Goal: Check status

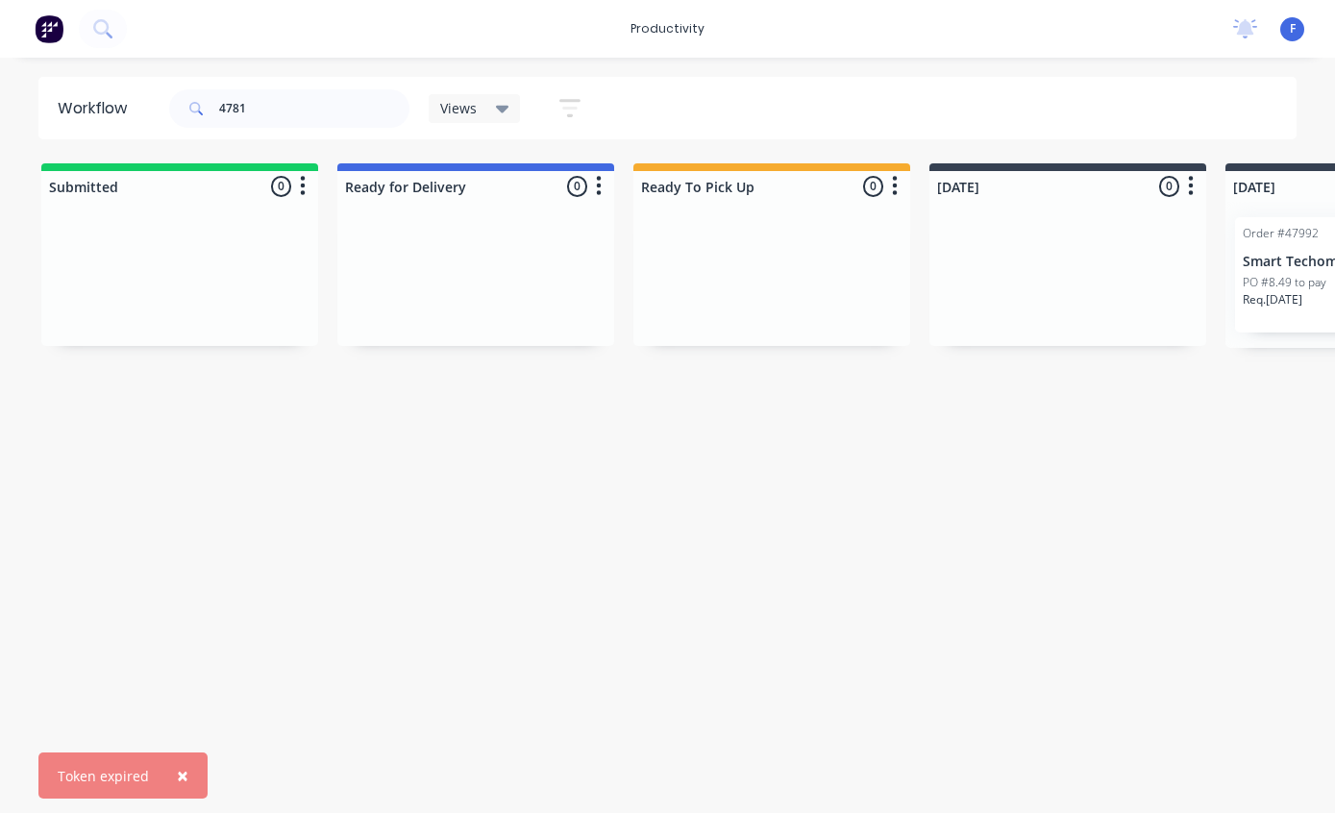
type input "47814"
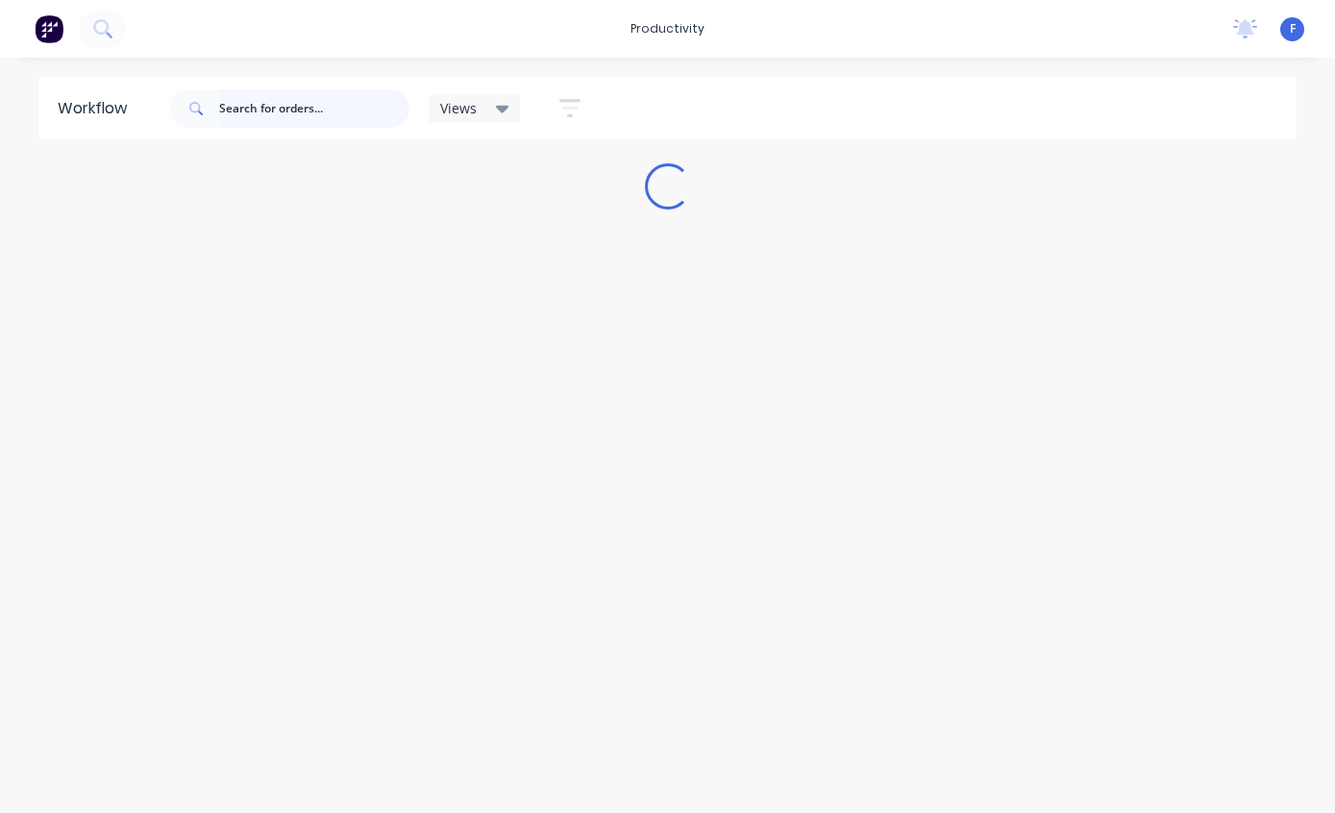
click at [313, 109] on input "text" at bounding box center [314, 108] width 190 height 38
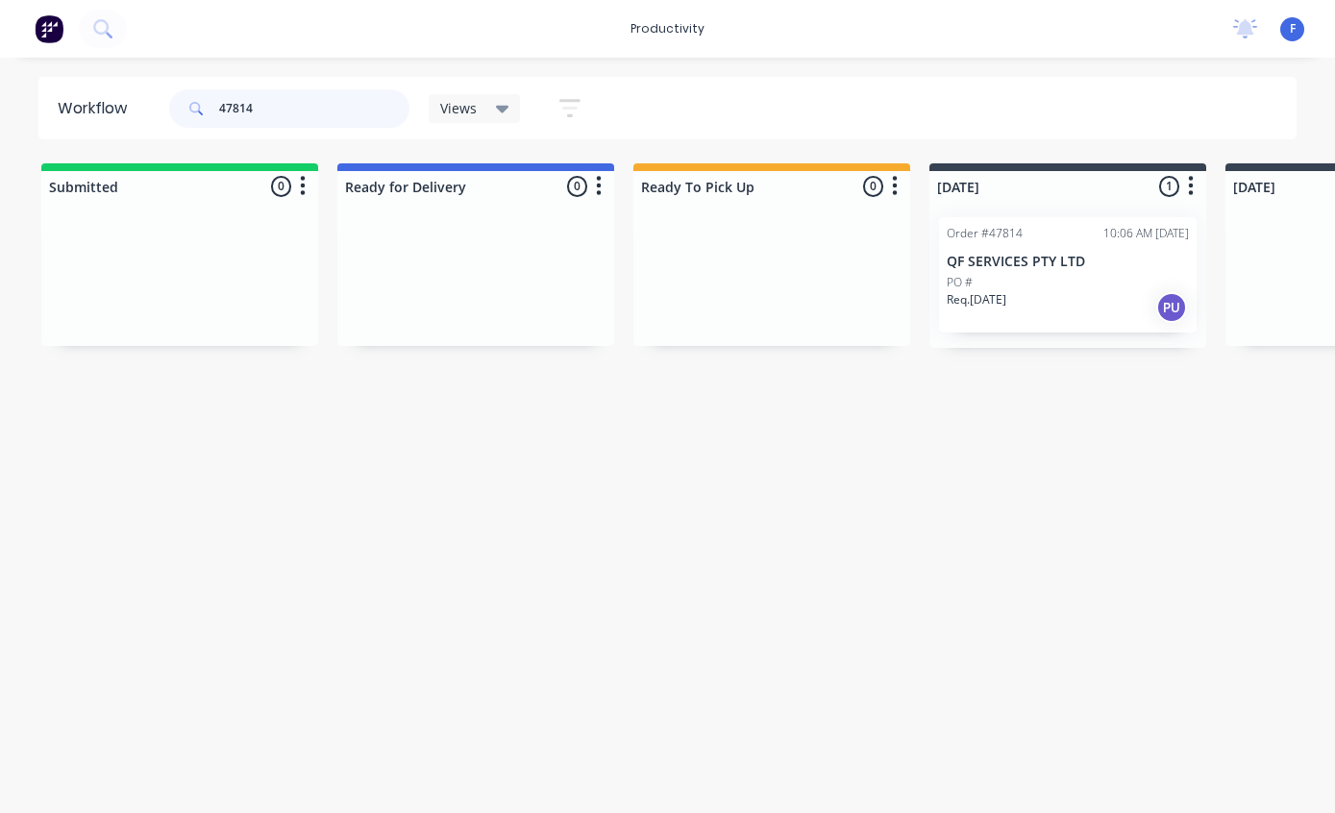
type input "47814"
click at [1033, 271] on div "Order #47814 10:06 AM [DATE] QF SERVICES PTY LTD PO # Req. [DATE] PU" at bounding box center [1068, 274] width 258 height 115
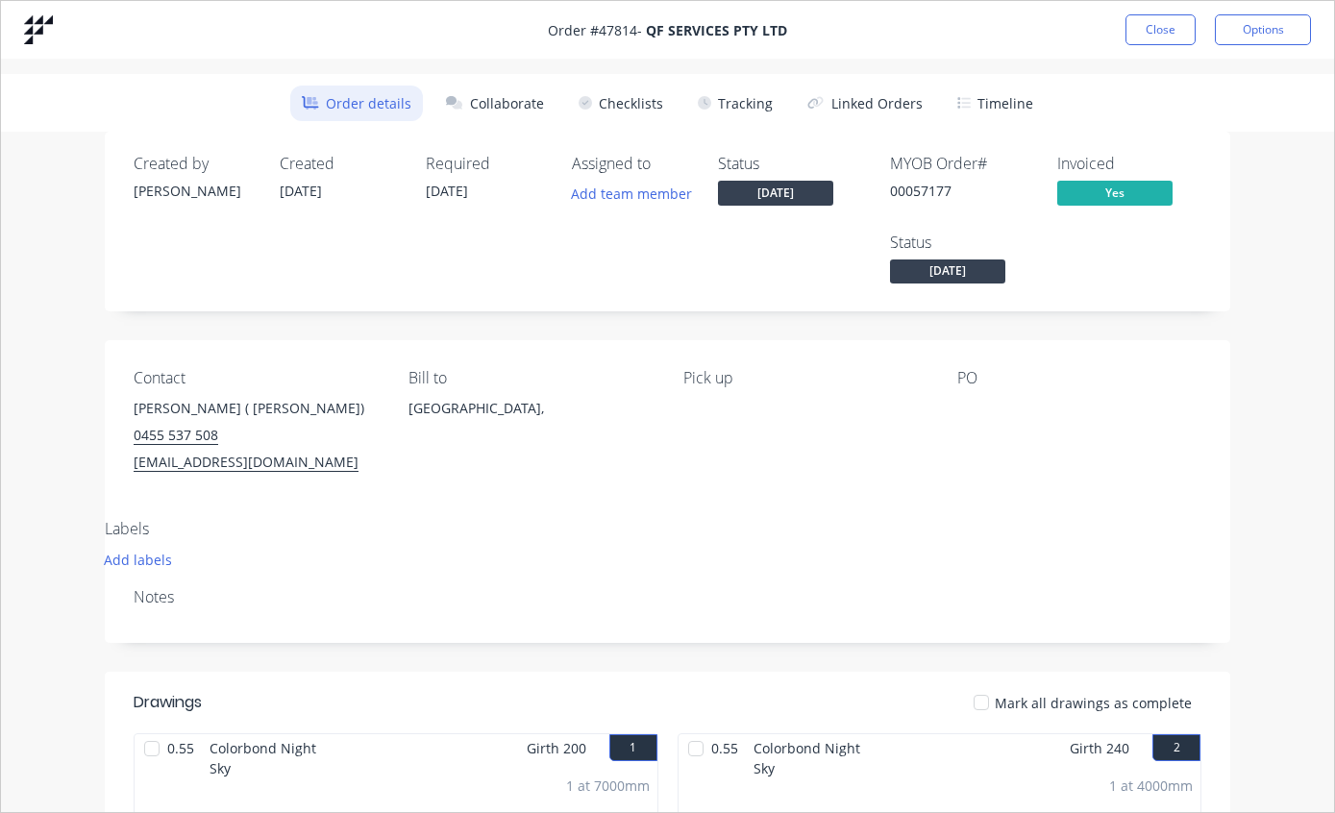
click at [752, 101] on button "Tracking" at bounding box center [735, 104] width 98 height 36
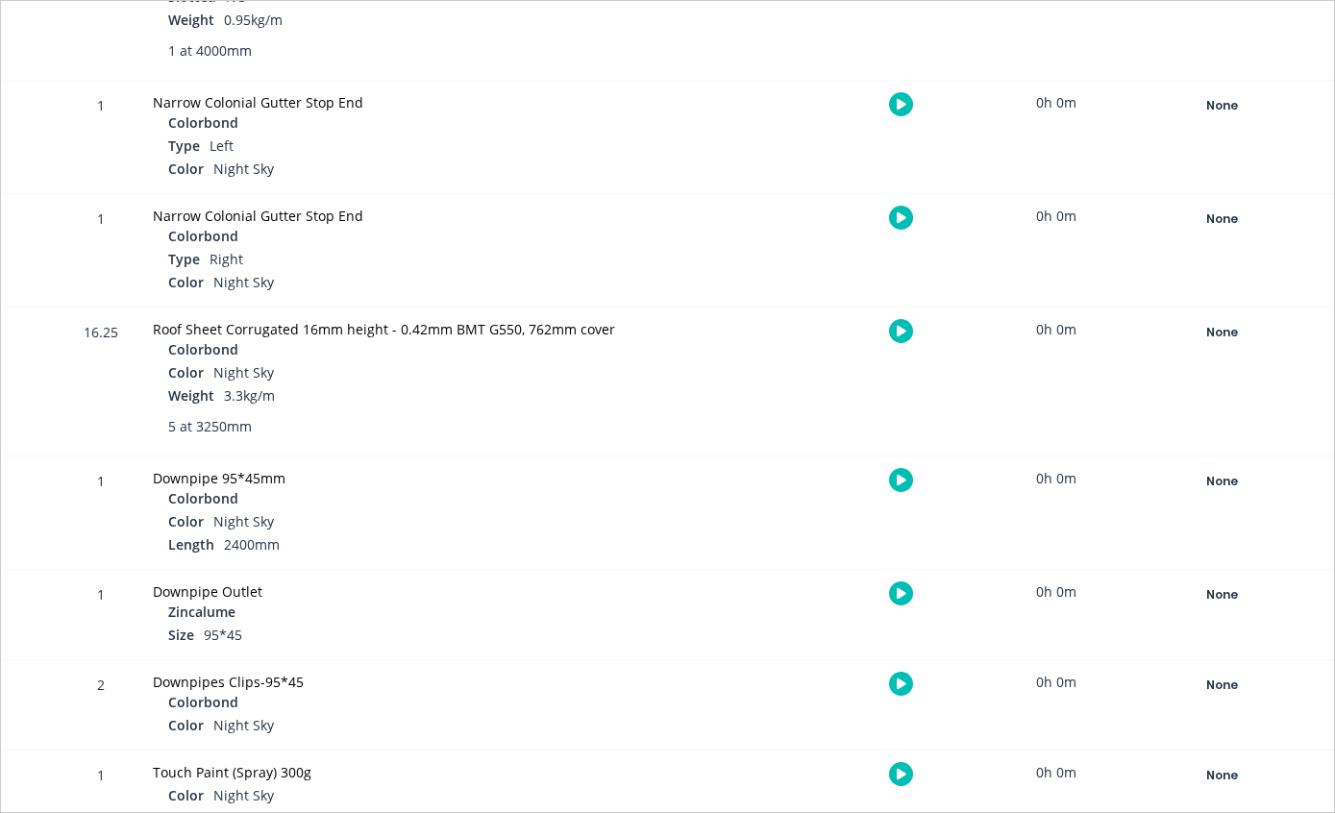
scroll to position [917, 0]
click at [1216, 331] on div "None" at bounding box center [1221, 333] width 138 height 25
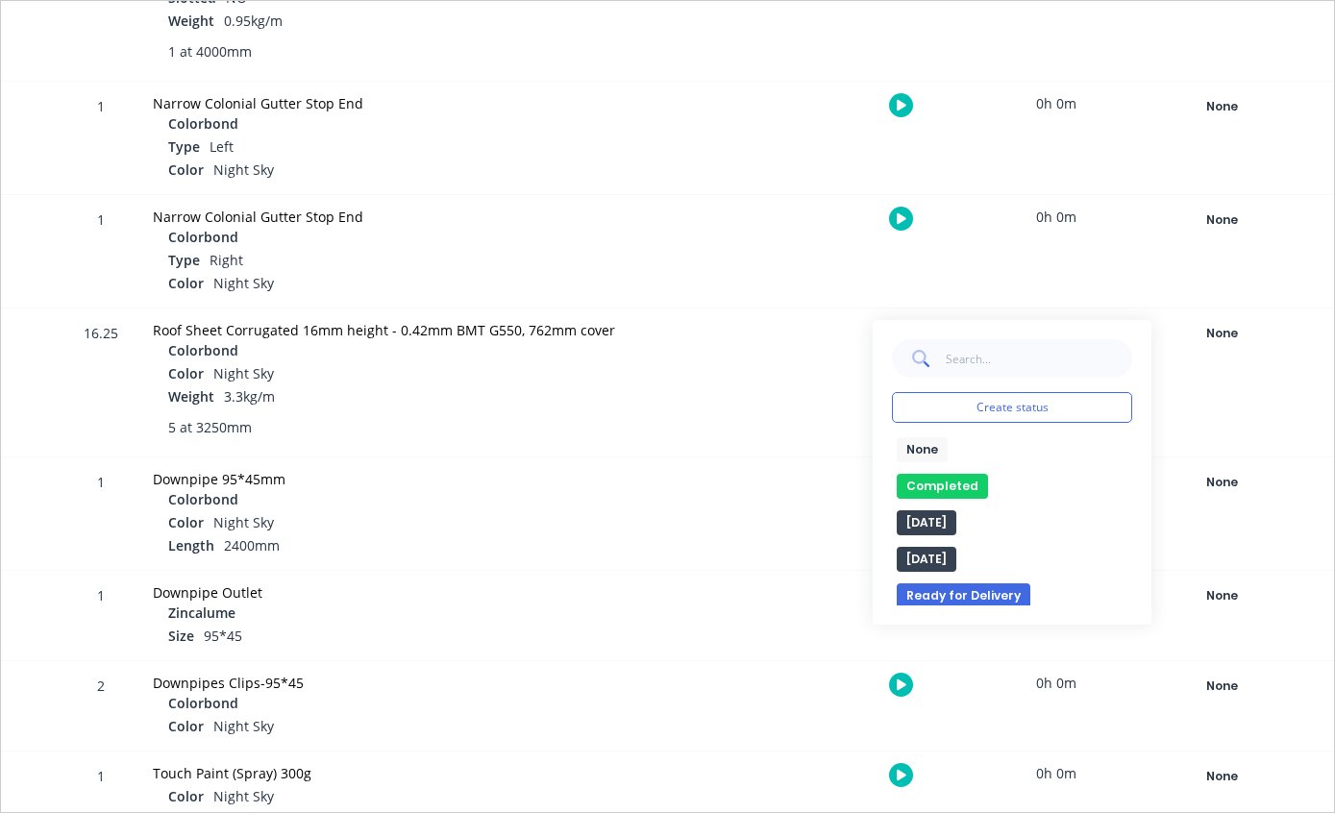
click at [949, 480] on button "Completed" at bounding box center [942, 486] width 91 height 25
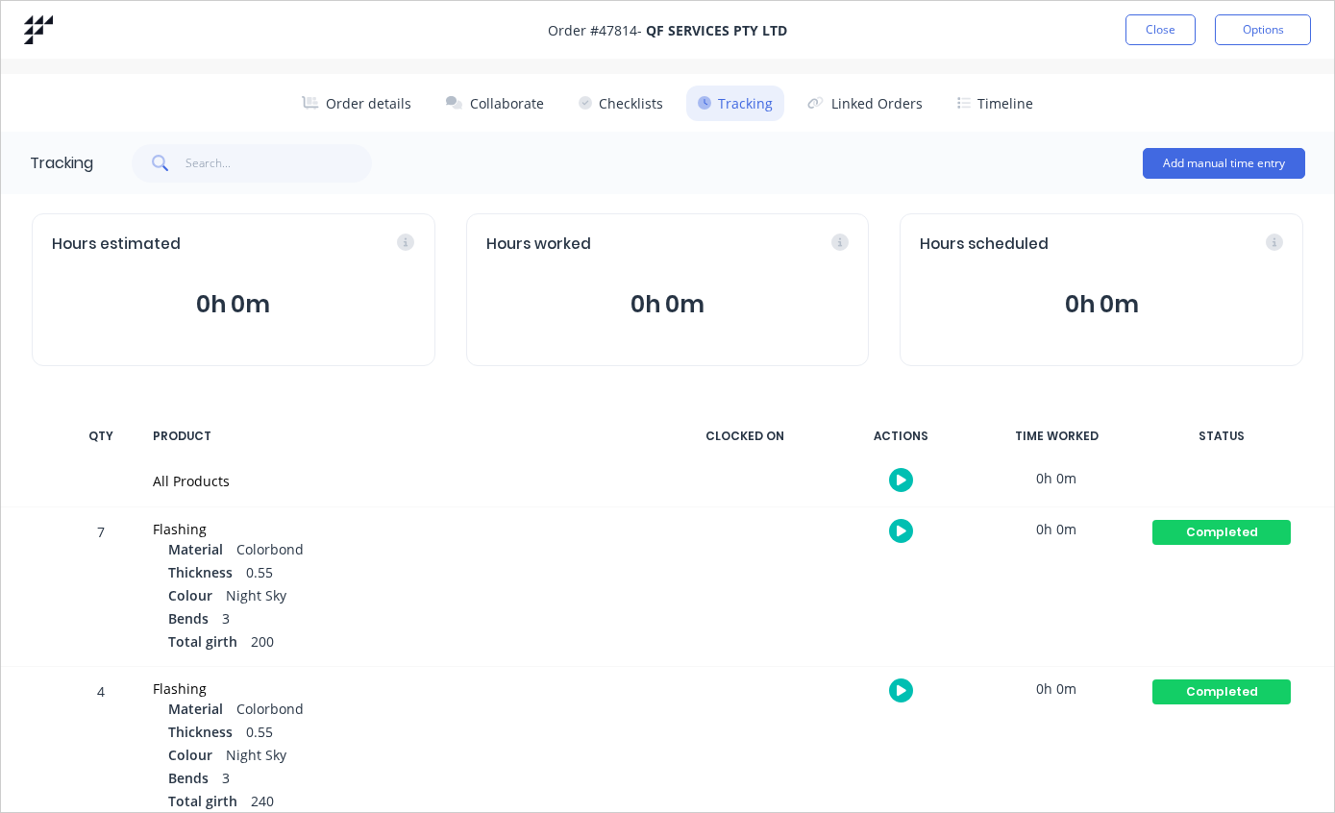
scroll to position [0, 0]
click at [1150, 34] on button "Close" at bounding box center [1160, 29] width 70 height 31
